Goal: Task Accomplishment & Management: Manage account settings

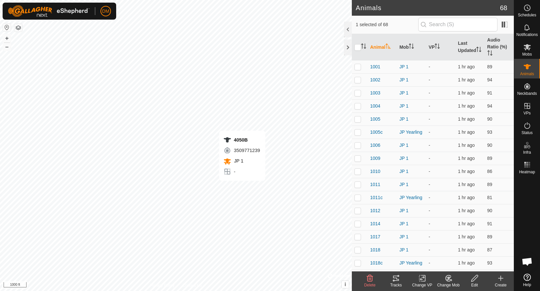
checkbox input "false"
checkbox input "true"
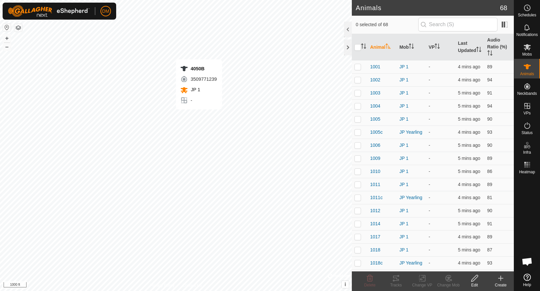
checkbox input "true"
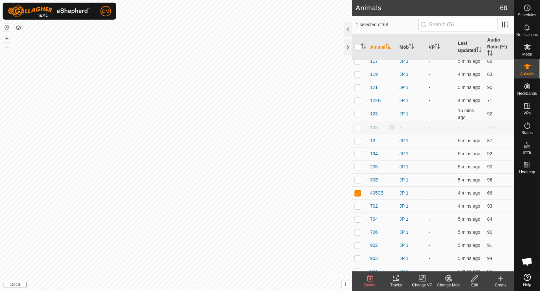
scroll to position [492, 0]
click at [378, 193] on span "4050B" at bounding box center [376, 192] width 13 height 7
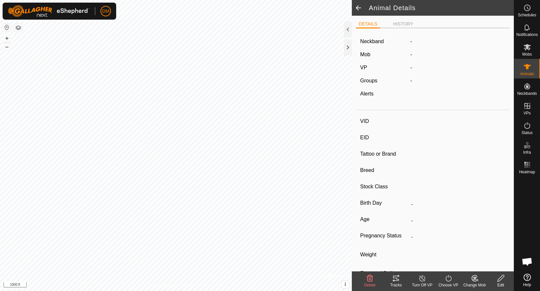
type input "4050B"
type input "-"
type input "PN"
type input "Black Angus"
type input "-"
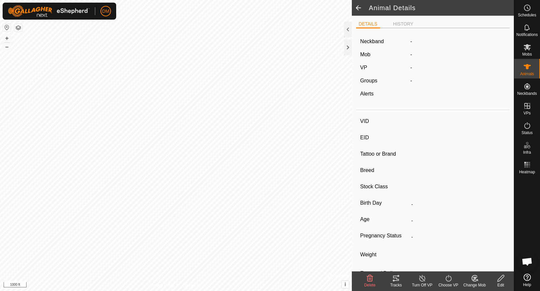
type input "02/2024"
type input "1 year 7 months"
type input "0 kg"
type input "-"
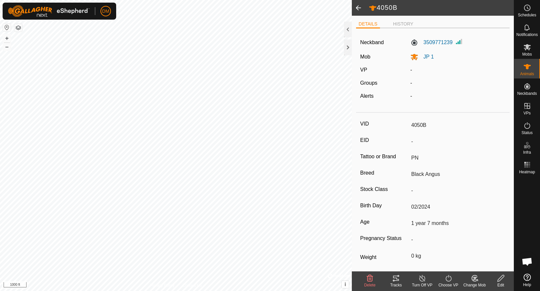
click at [502, 281] on icon at bounding box center [501, 279] width 8 height 8
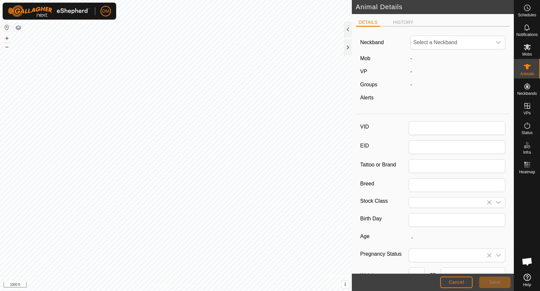
type input "4050B"
type input "PN"
type input "Black Angus"
type input "02/2024"
type input "1 year 7 months"
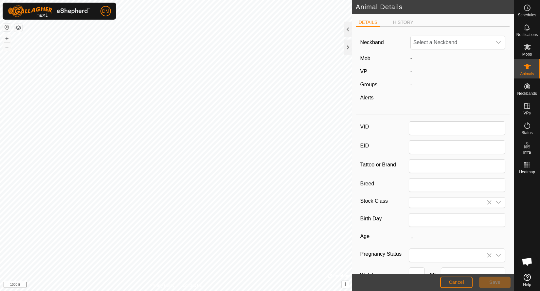
type input "0"
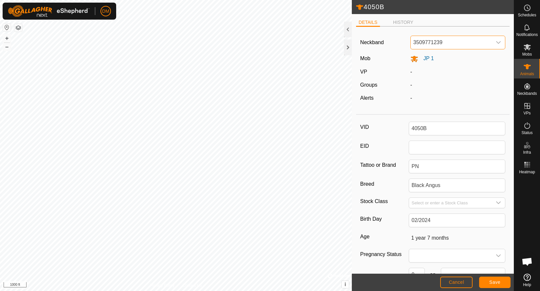
click at [473, 42] on span "3509771239" at bounding box center [452, 42] width 82 height 13
click at [461, 78] on li "Unfit" at bounding box center [458, 76] width 95 height 13
click at [501, 285] on button "Save" at bounding box center [494, 282] width 31 height 11
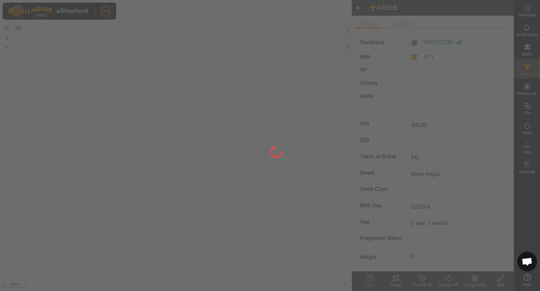
type input "-"
type input "0 kg"
type input "-"
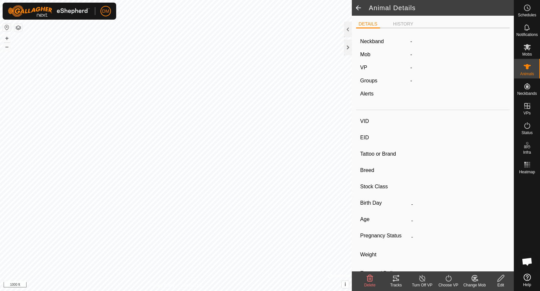
type input "122B"
type input "-"
type input "JP"
type input "BLACK Angus bull"
type input "-"
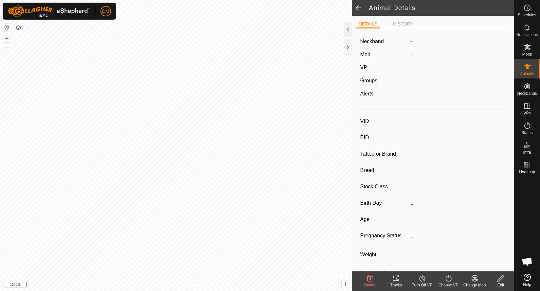
type input "0 kg"
type input "-"
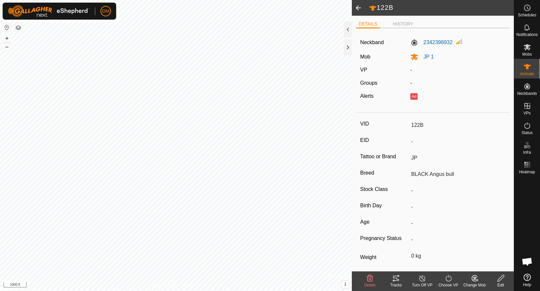
click at [504, 280] on icon at bounding box center [501, 279] width 8 height 8
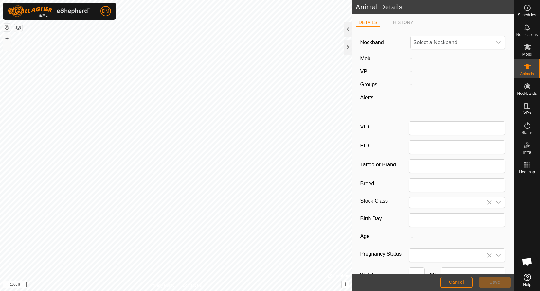
type input "122B"
type input "JP"
type input "BLACK Angus bull"
type input "0"
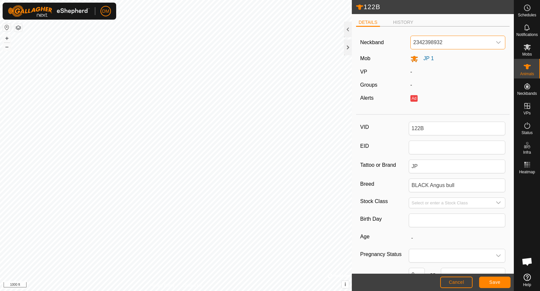
click at [465, 39] on span "2342398932" at bounding box center [452, 42] width 82 height 13
click at [450, 75] on li "Unfit" at bounding box center [458, 76] width 95 height 13
click at [498, 284] on span "Save" at bounding box center [494, 282] width 11 height 5
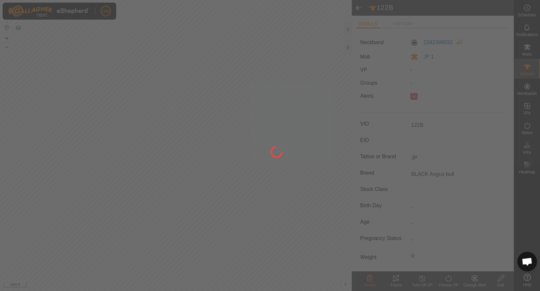
type input "-"
type input "0 kg"
type input "-"
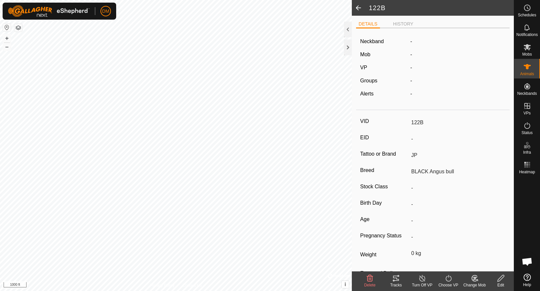
click at [358, 8] on span at bounding box center [358, 8] width 13 height 16
type input "122B"
type input "-"
type input "JP"
type input "BLACK Angus bull"
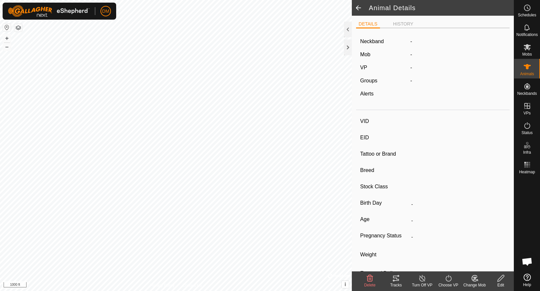
type input "-"
type input "0 kg"
type input "-"
click at [358, 7] on span at bounding box center [358, 8] width 13 height 16
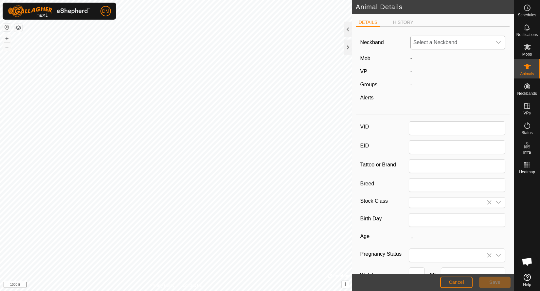
type input "4050B"
type input "PN"
type input "Black Angus"
type input "02/2024"
type input "1 year 7 months"
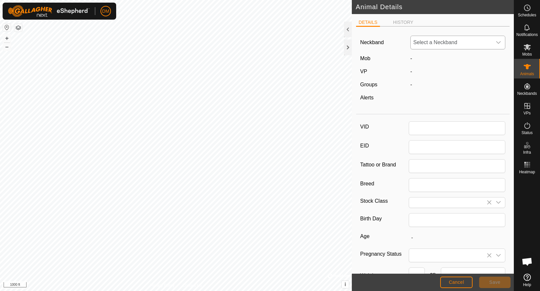
type input "0"
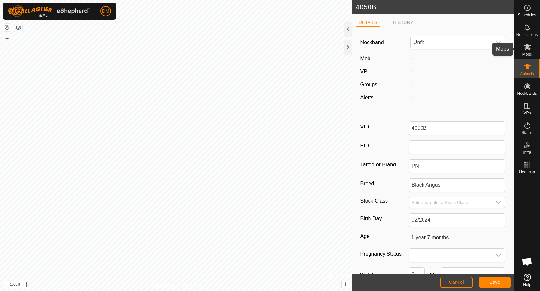
click at [526, 50] on icon at bounding box center [527, 47] width 7 height 6
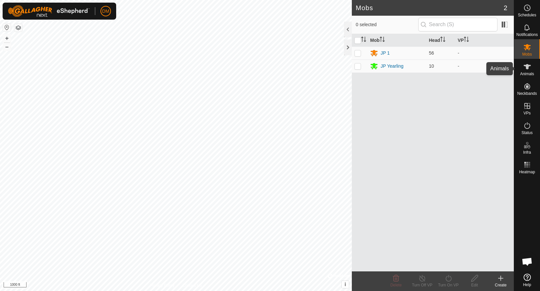
click at [528, 68] on icon at bounding box center [527, 66] width 7 height 5
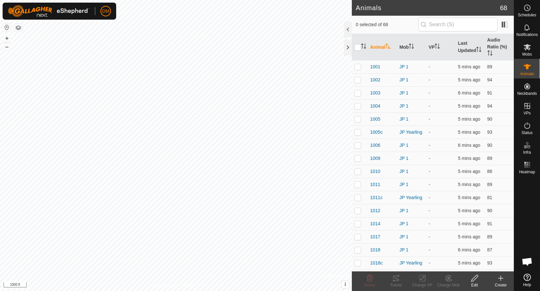
click at [377, 46] on th "Animal" at bounding box center [382, 47] width 29 height 27
